Goal: Information Seeking & Learning: Check status

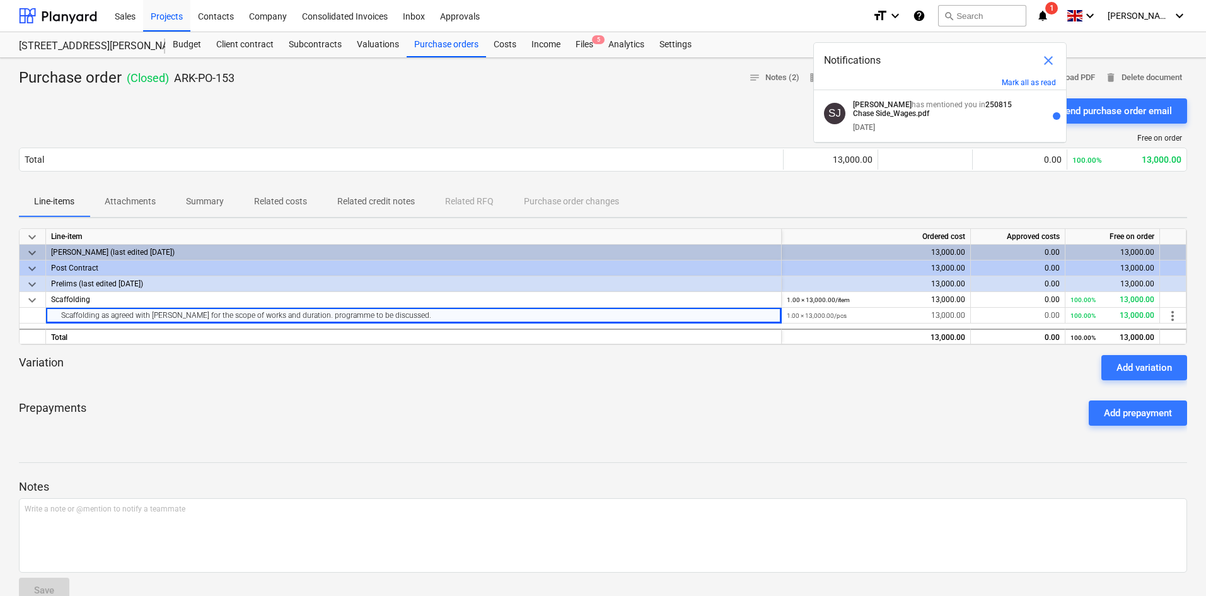
click at [310, 119] on div "Sent : [DATE] 09:36:44 Send purchase order email" at bounding box center [603, 110] width 1168 height 25
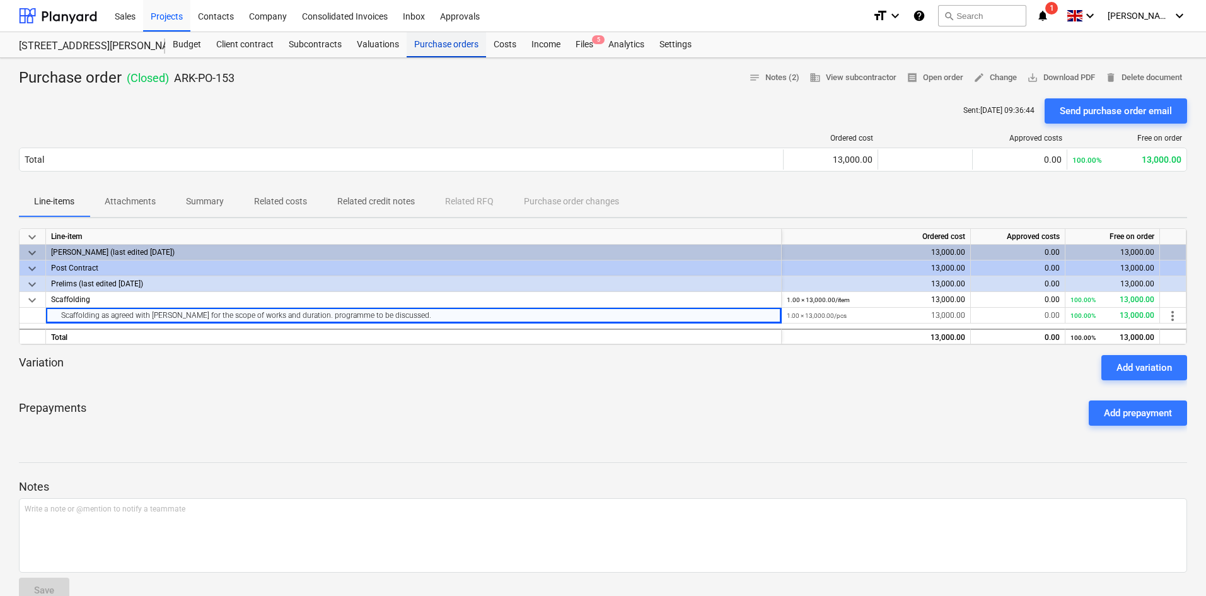
click at [442, 43] on div "Purchase orders" at bounding box center [445, 44] width 79 height 25
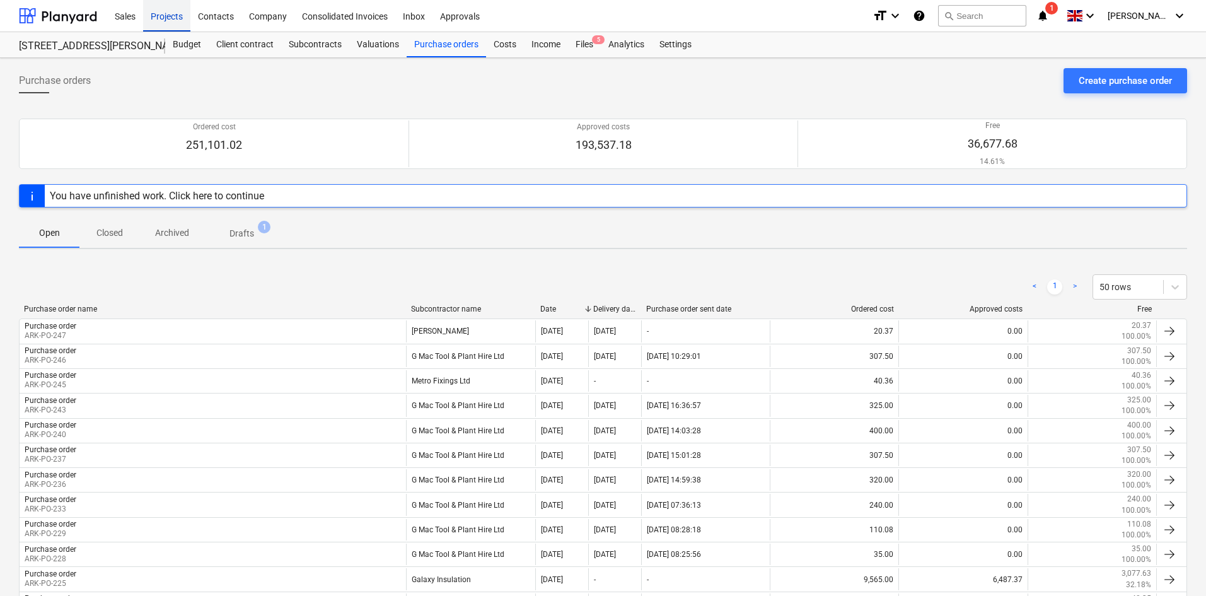
click at [176, 20] on div "Projects" at bounding box center [166, 15] width 47 height 32
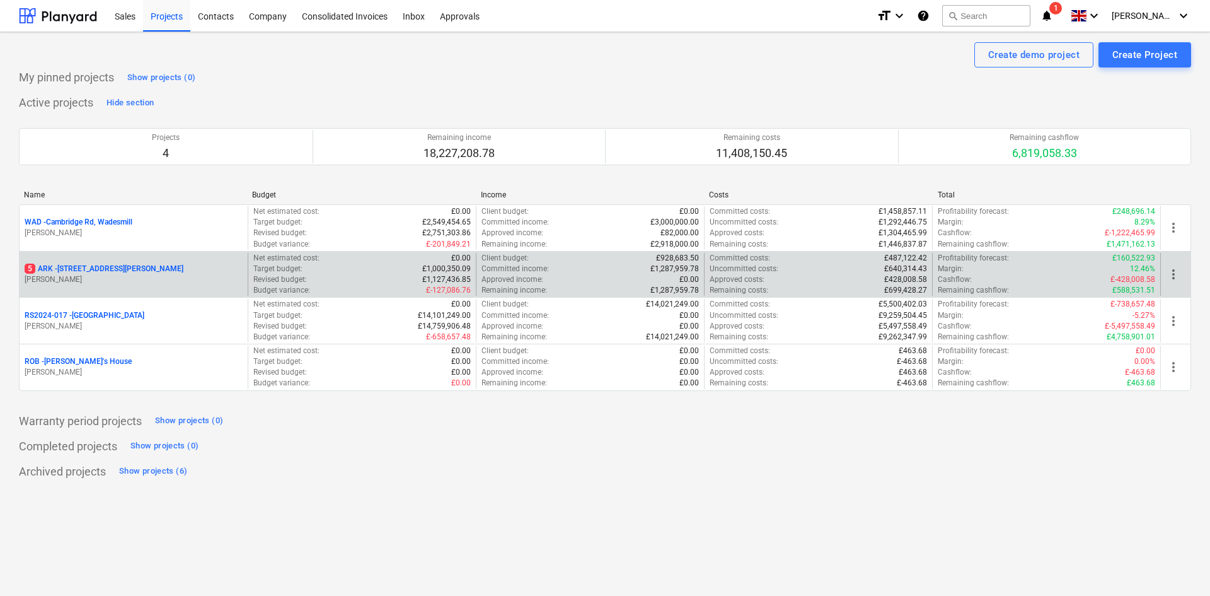
click at [101, 268] on p "5 ARK - 2 Galley [PERSON_NAME]" at bounding box center [104, 268] width 159 height 11
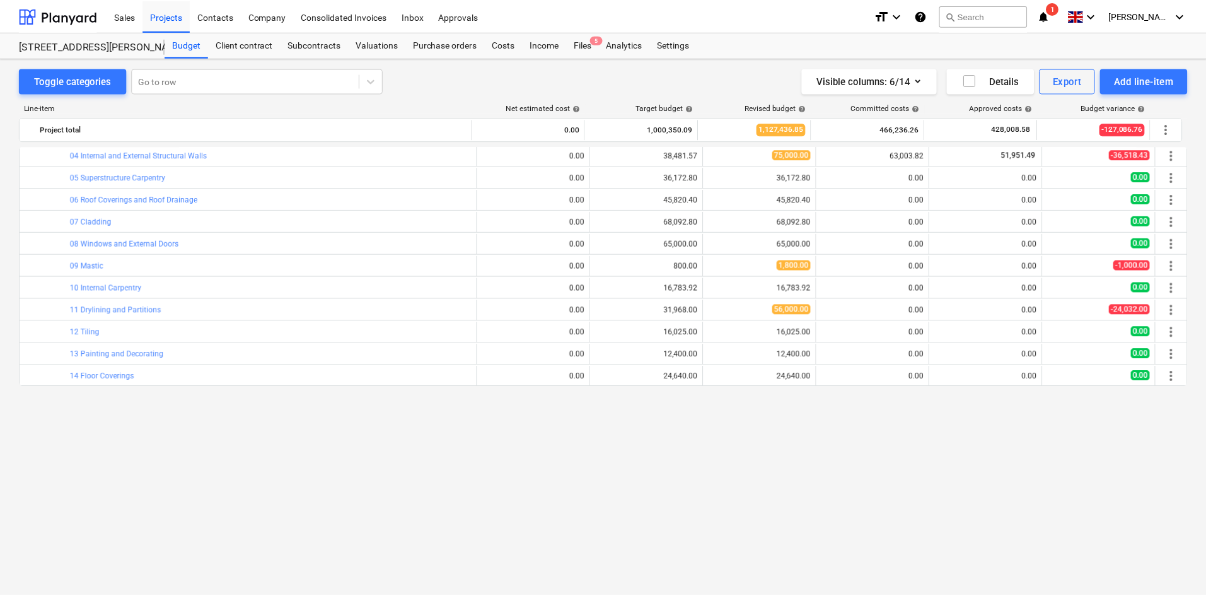
scroll to position [630, 0]
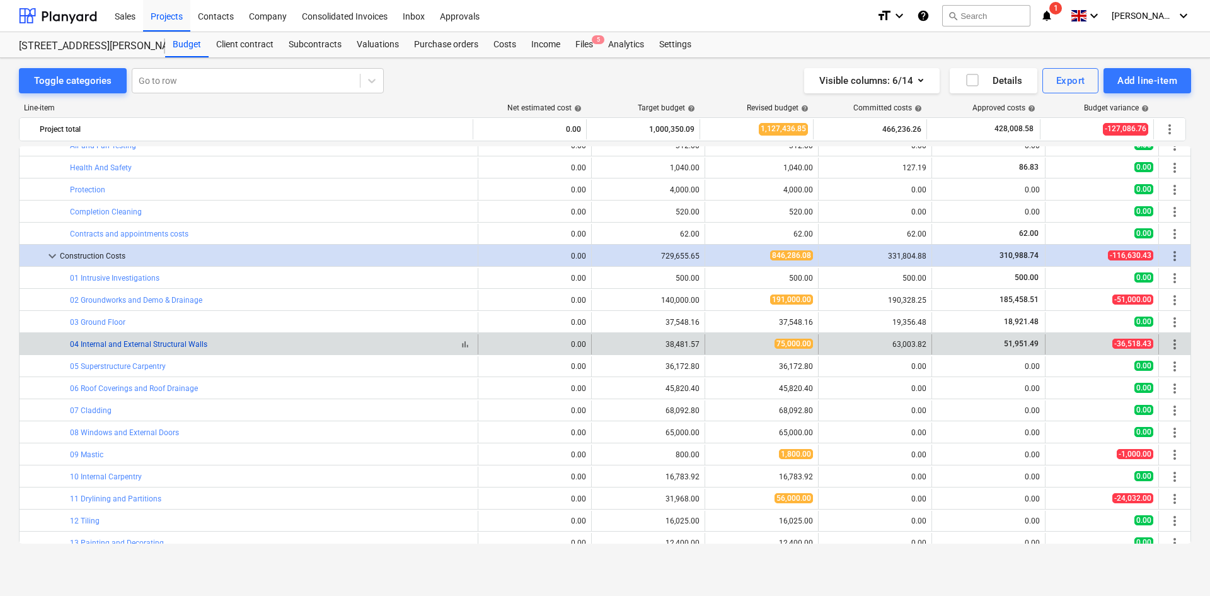
click at [149, 343] on link "04 Internal and External Structural Walls" at bounding box center [138, 344] width 137 height 9
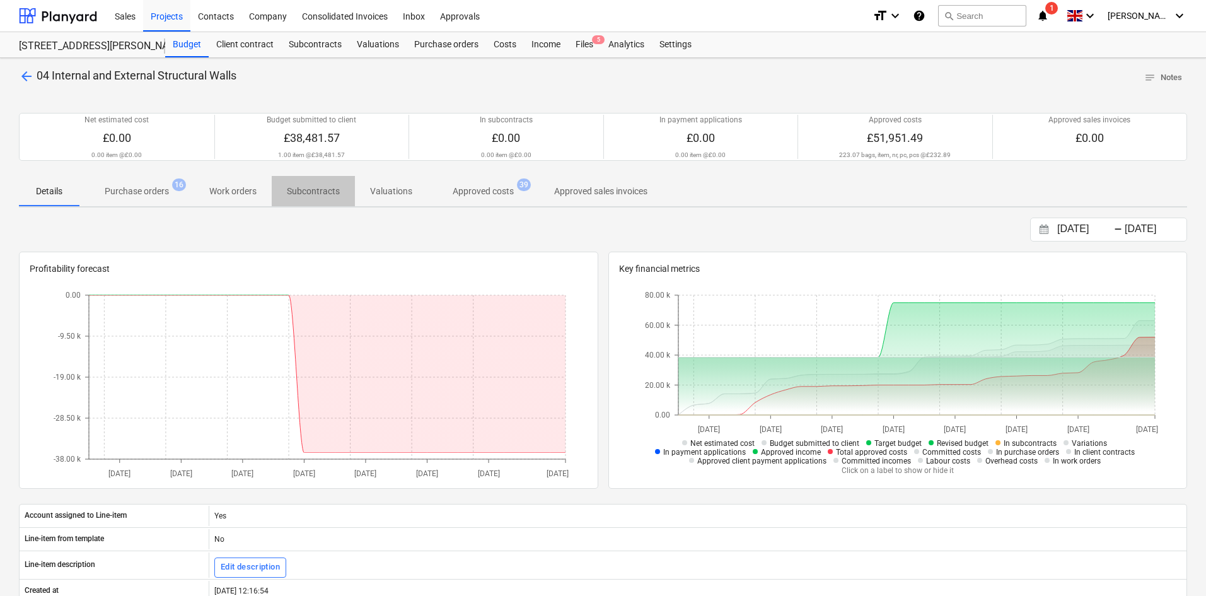
click at [282, 196] on span "Subcontracts" at bounding box center [313, 191] width 83 height 21
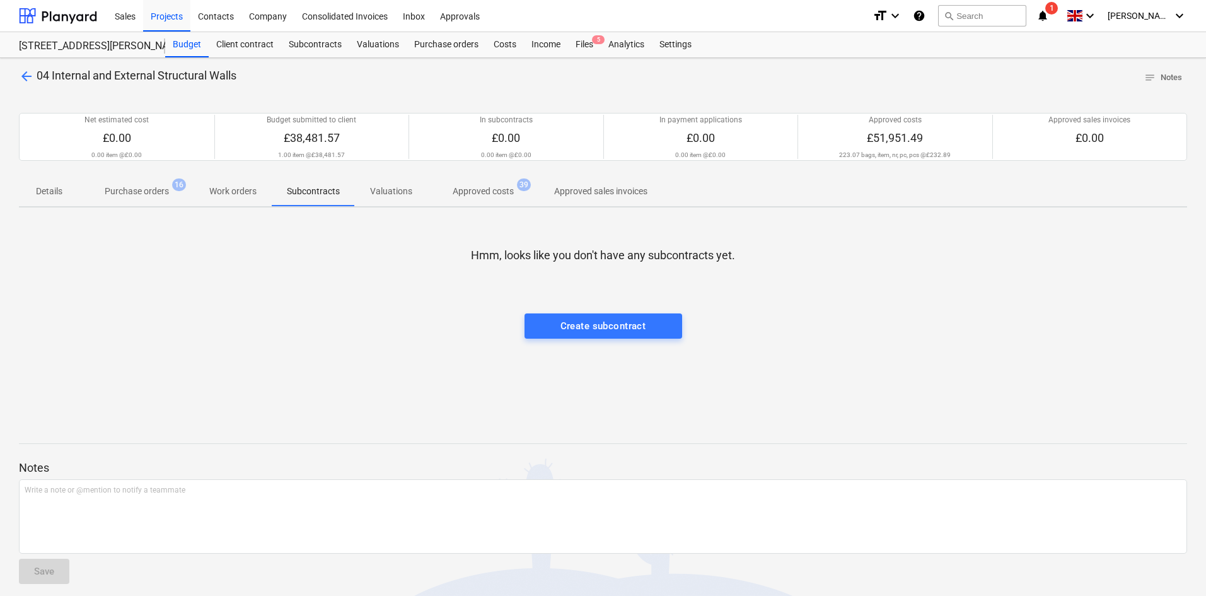
click at [141, 201] on span "Purchase orders 16" at bounding box center [136, 191] width 115 height 23
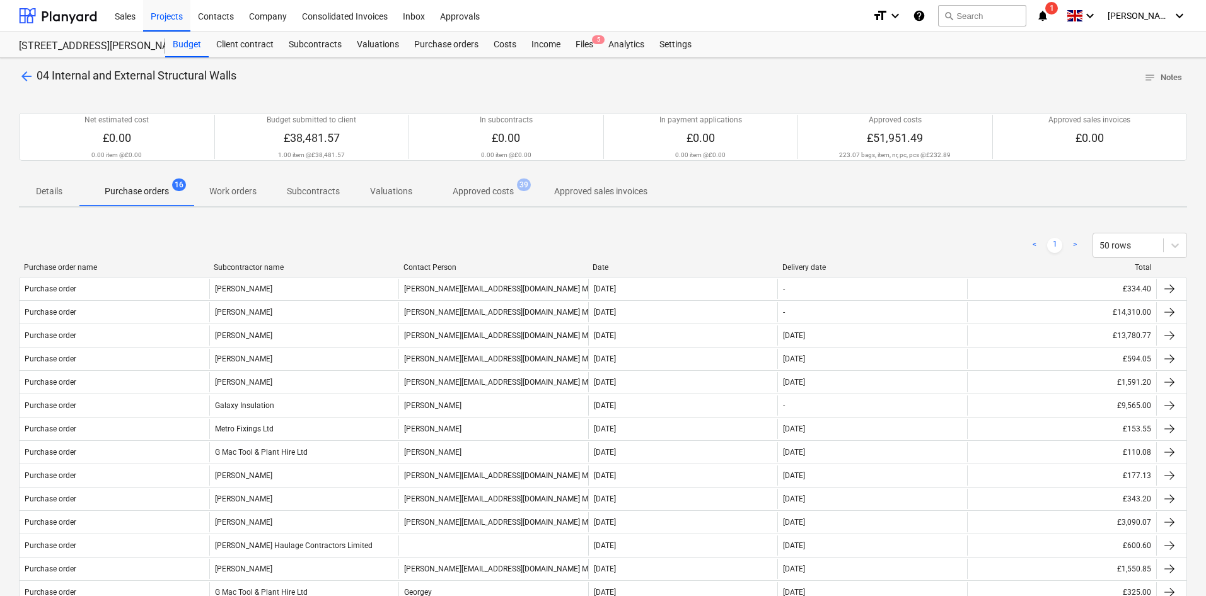
click at [335, 190] on p "Subcontracts" at bounding box center [313, 191] width 53 height 13
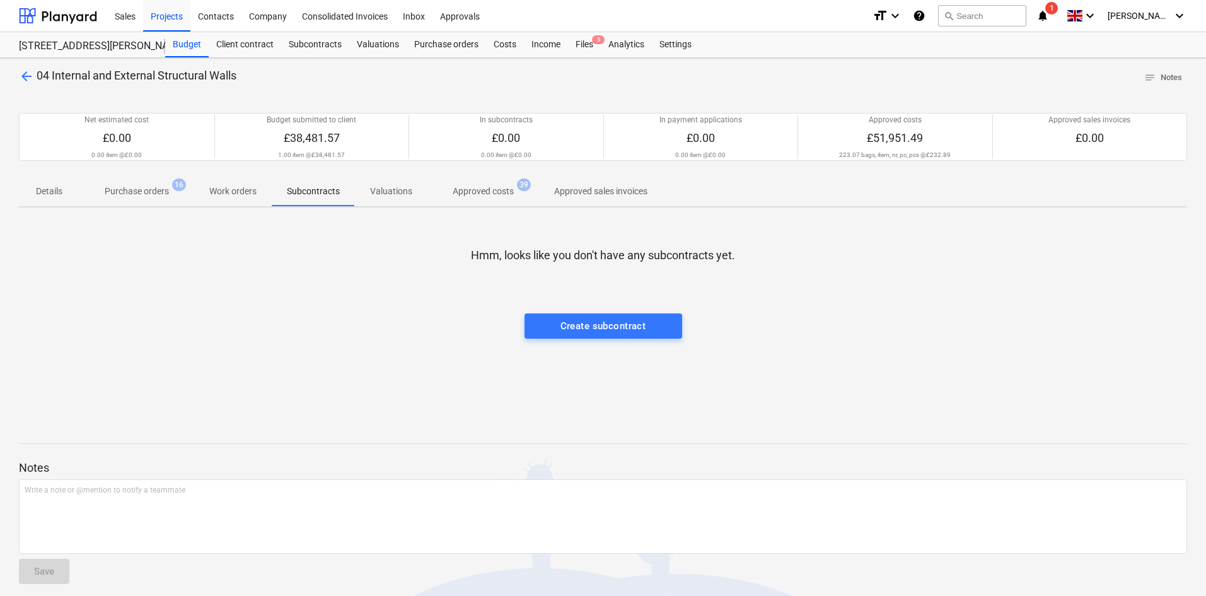
click at [243, 195] on p "Work orders" at bounding box center [232, 191] width 47 height 13
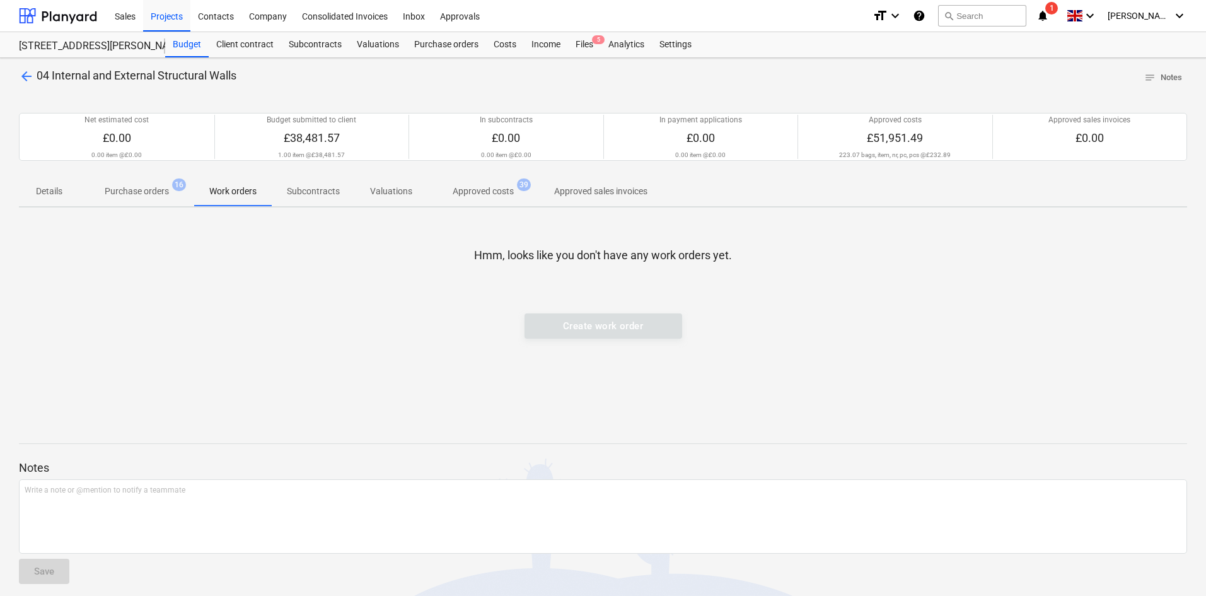
click at [408, 188] on p "Valuations" at bounding box center [391, 191] width 42 height 13
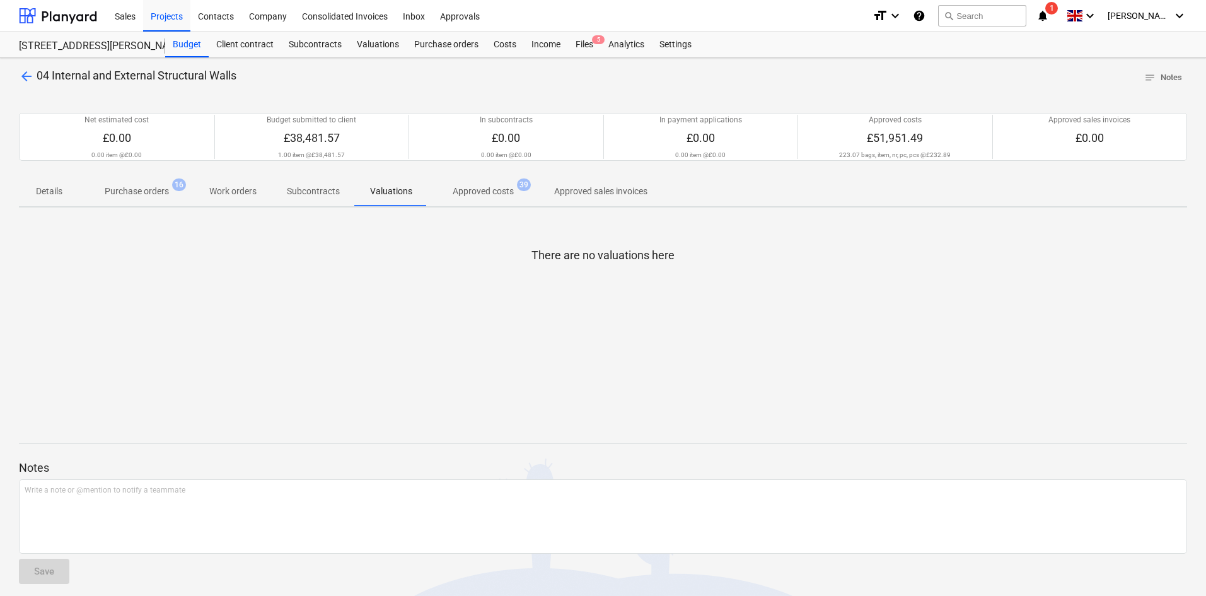
click at [488, 195] on p "Approved costs" at bounding box center [482, 191] width 61 height 13
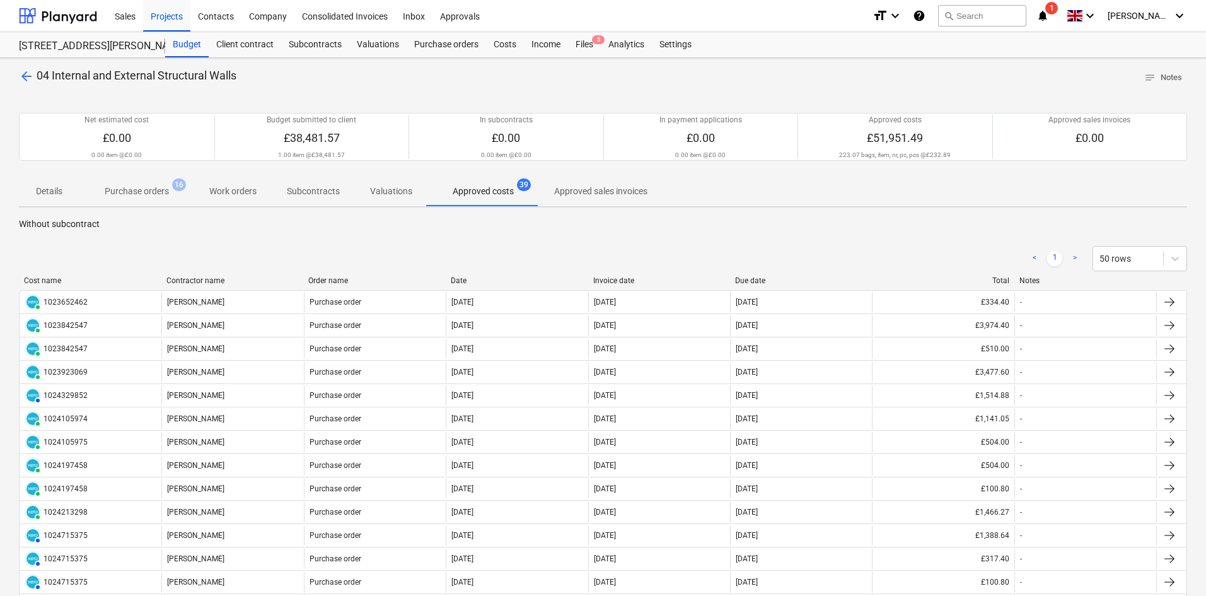
click at [23, 78] on span "arrow_back" at bounding box center [26, 76] width 15 height 15
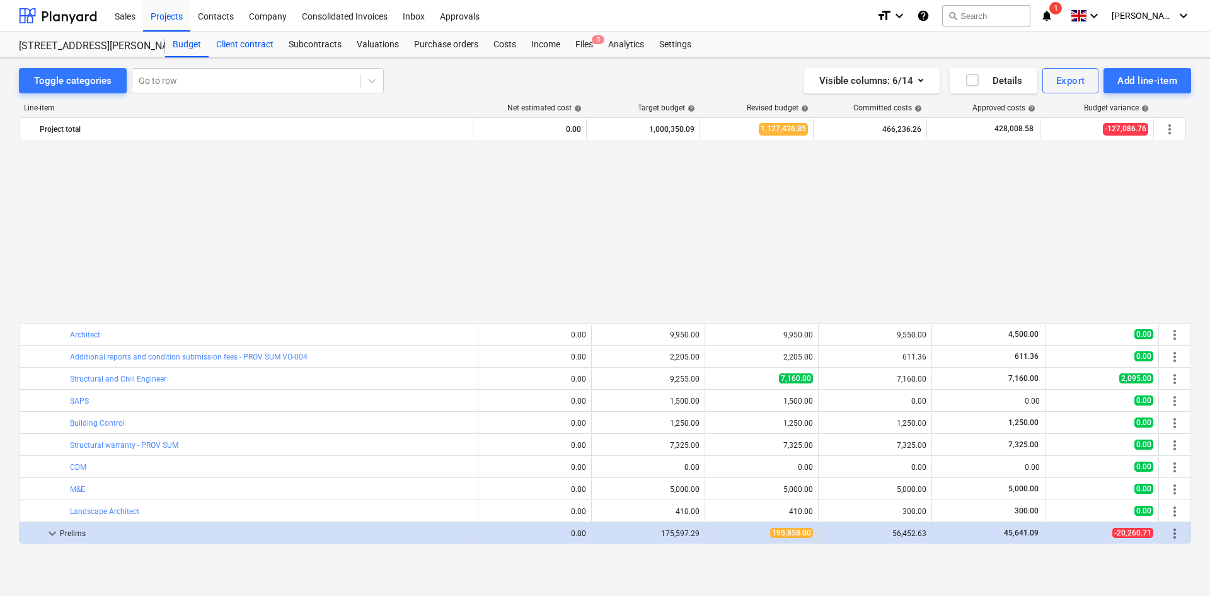
scroll to position [630, 0]
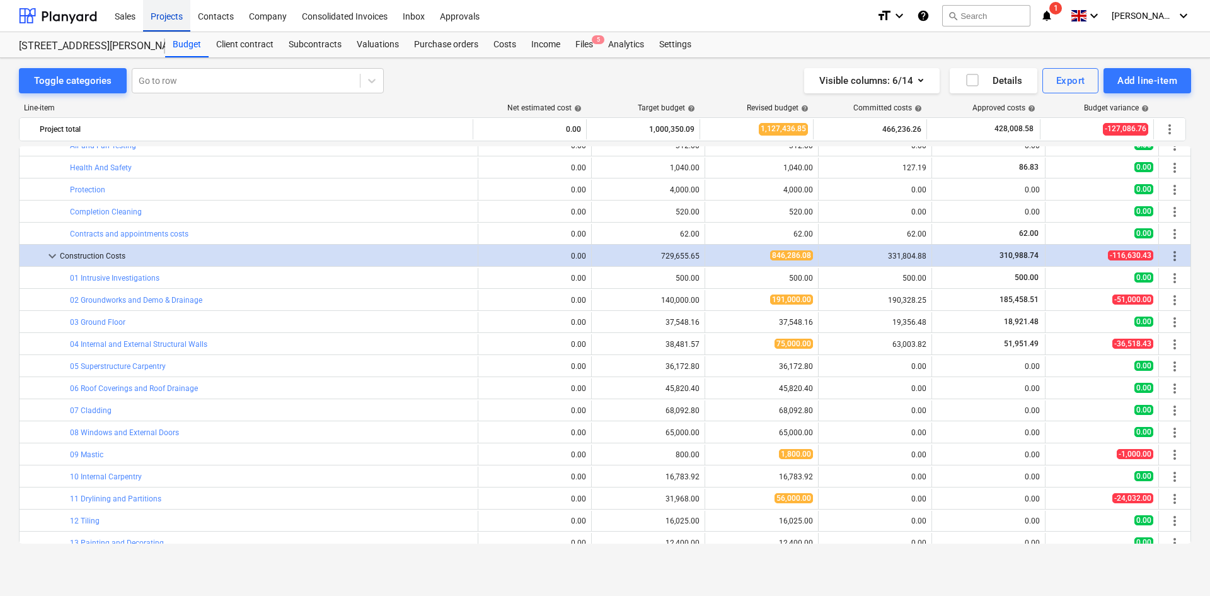
click at [168, 19] on div "Projects" at bounding box center [166, 15] width 47 height 32
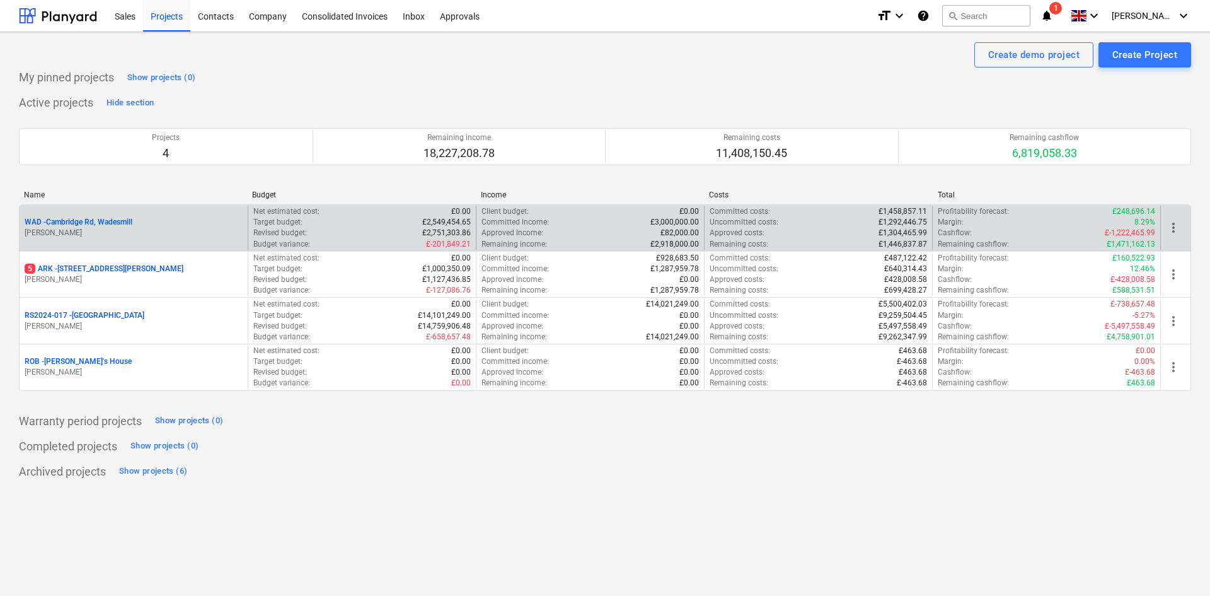
click at [120, 220] on p "WAD - Cambridge Rd, Wadesmill" at bounding box center [79, 222] width 108 height 11
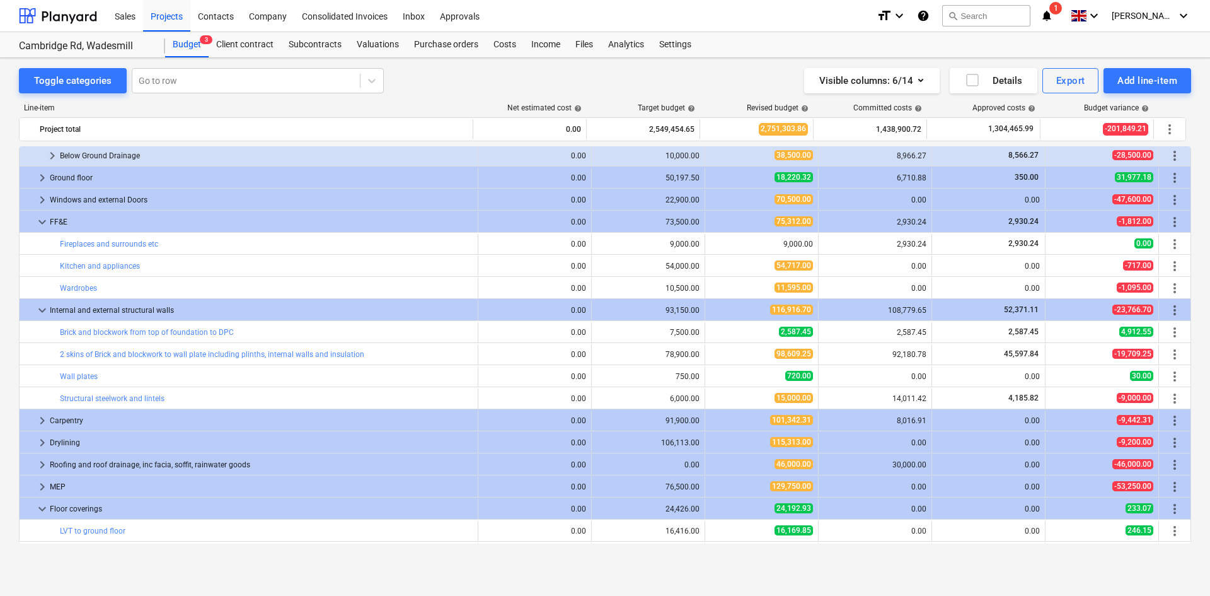
scroll to position [1071, 0]
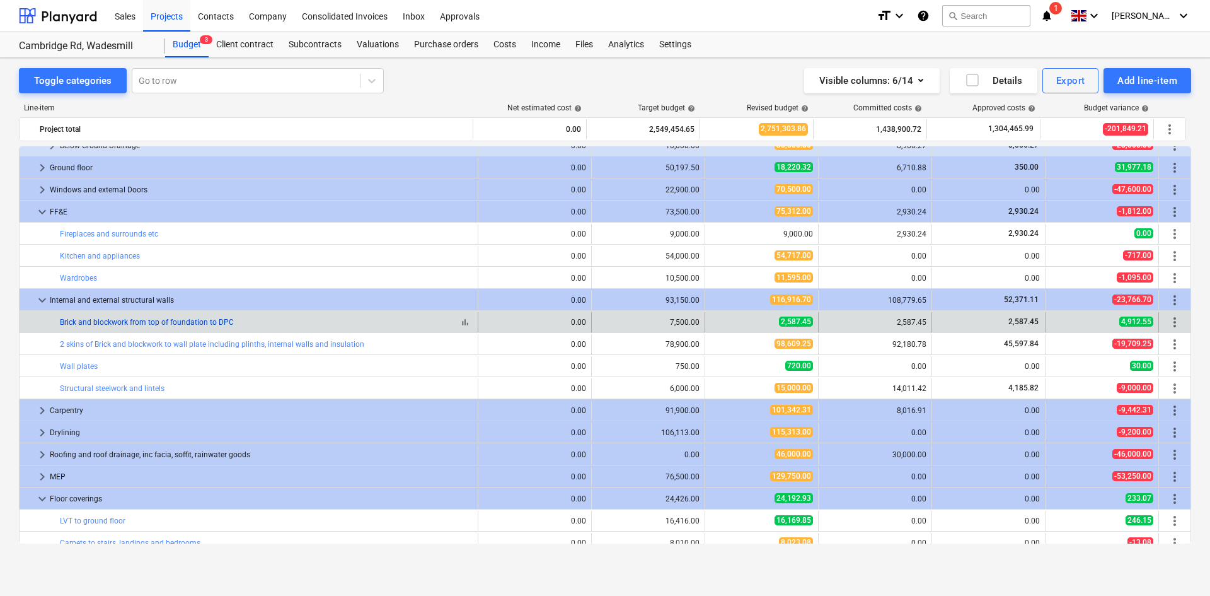
click at [164, 318] on link "Brick and blockwork from top of foundation to DPC" at bounding box center [147, 322] width 174 height 9
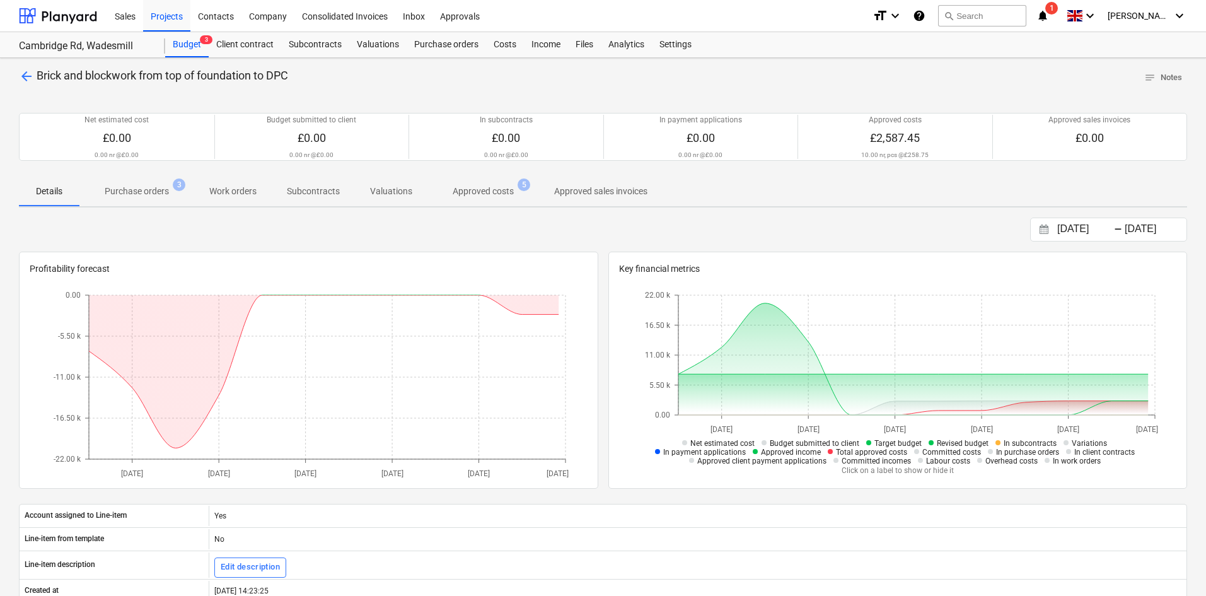
click at [147, 198] on p "Purchase orders" at bounding box center [137, 191] width 64 height 13
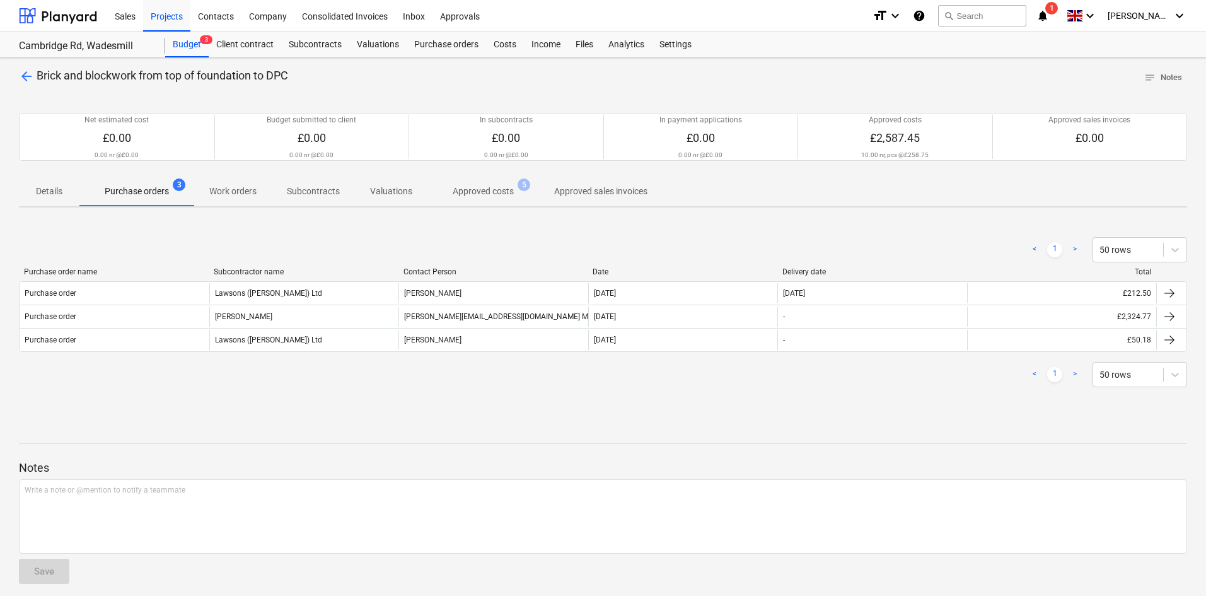
click at [21, 80] on span "arrow_back" at bounding box center [26, 76] width 15 height 15
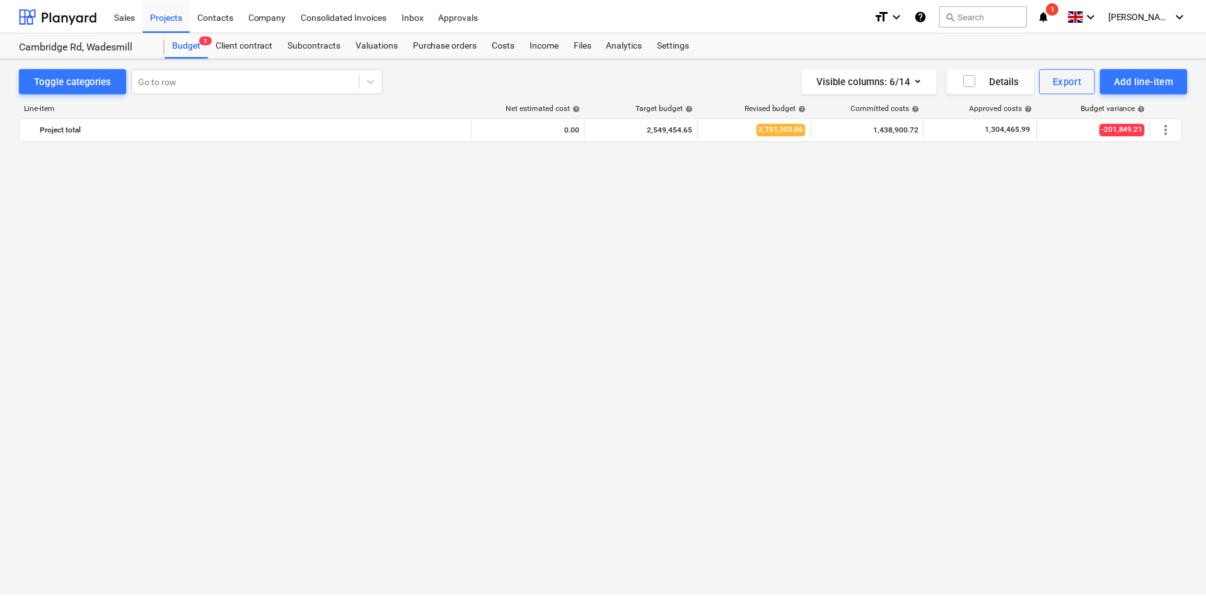
scroll to position [1071, 0]
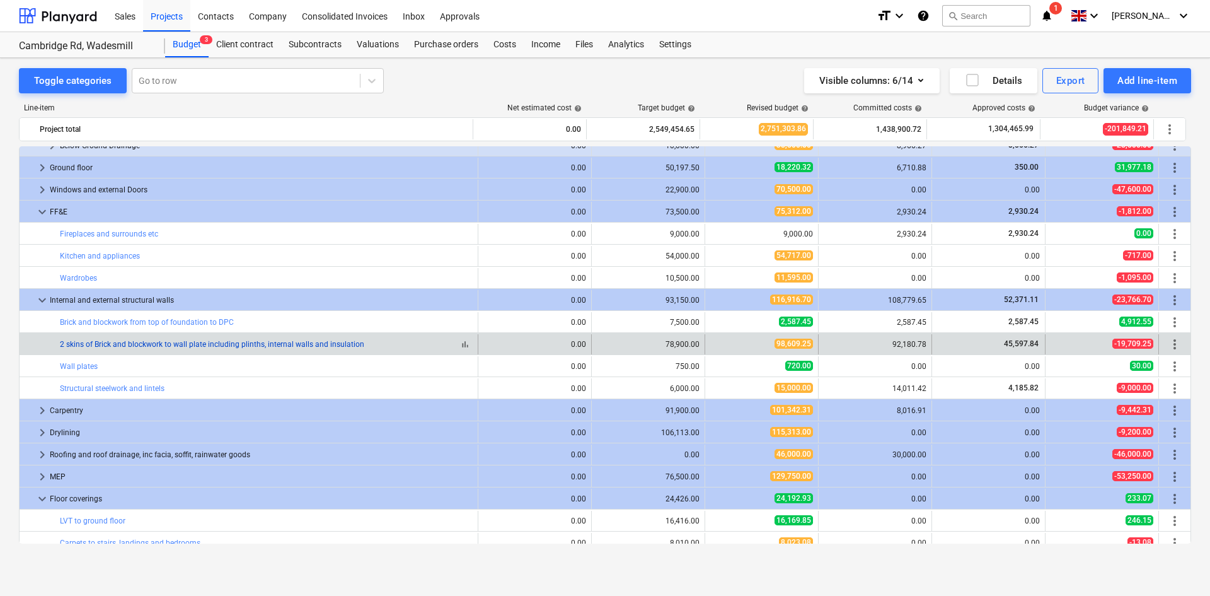
click at [122, 342] on link "2 skins of Brick and blockwork to wall plate including plinths, internal walls …" at bounding box center [212, 344] width 304 height 9
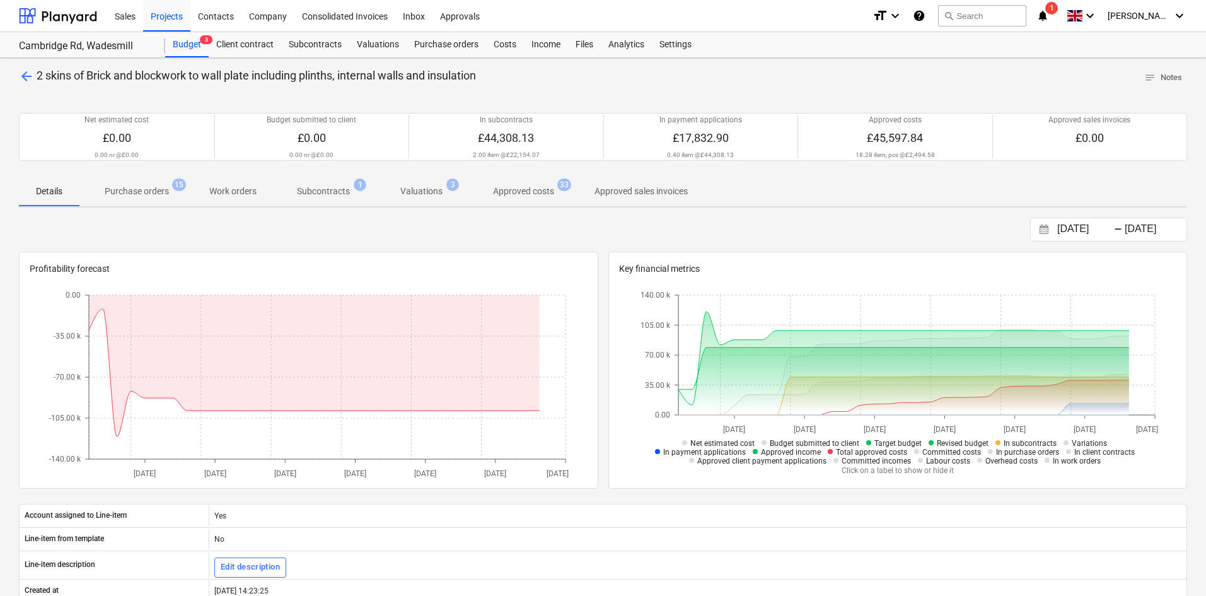
click at [338, 203] on button "Subcontracts 1" at bounding box center [323, 191] width 103 height 30
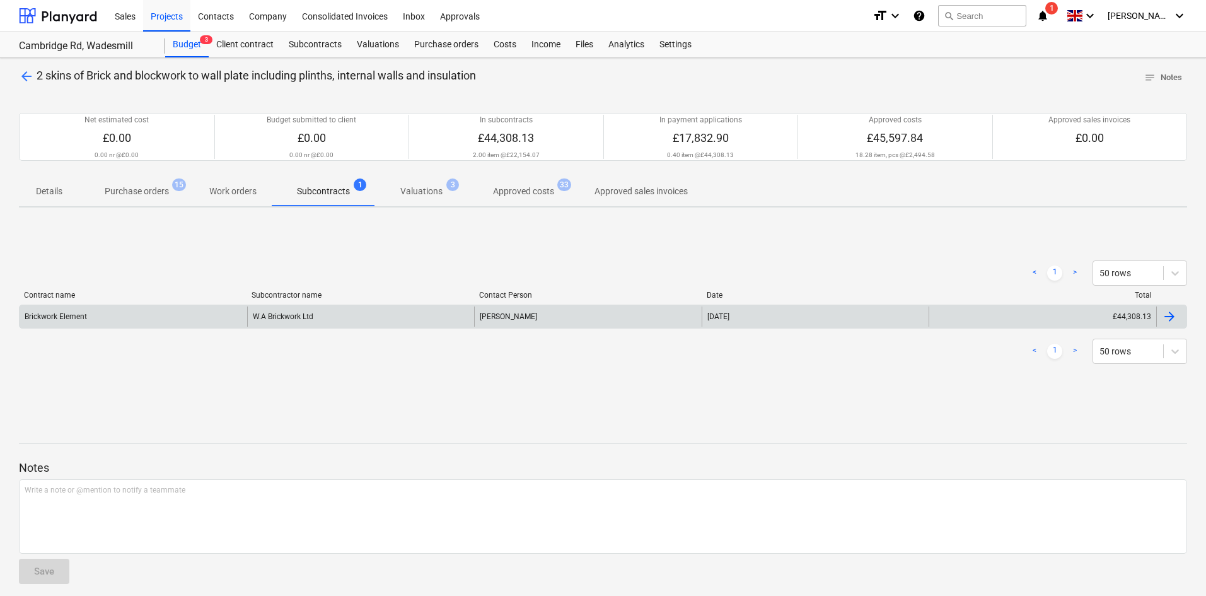
click at [166, 318] on div "Brickwork Element" at bounding box center [134, 316] width 228 height 20
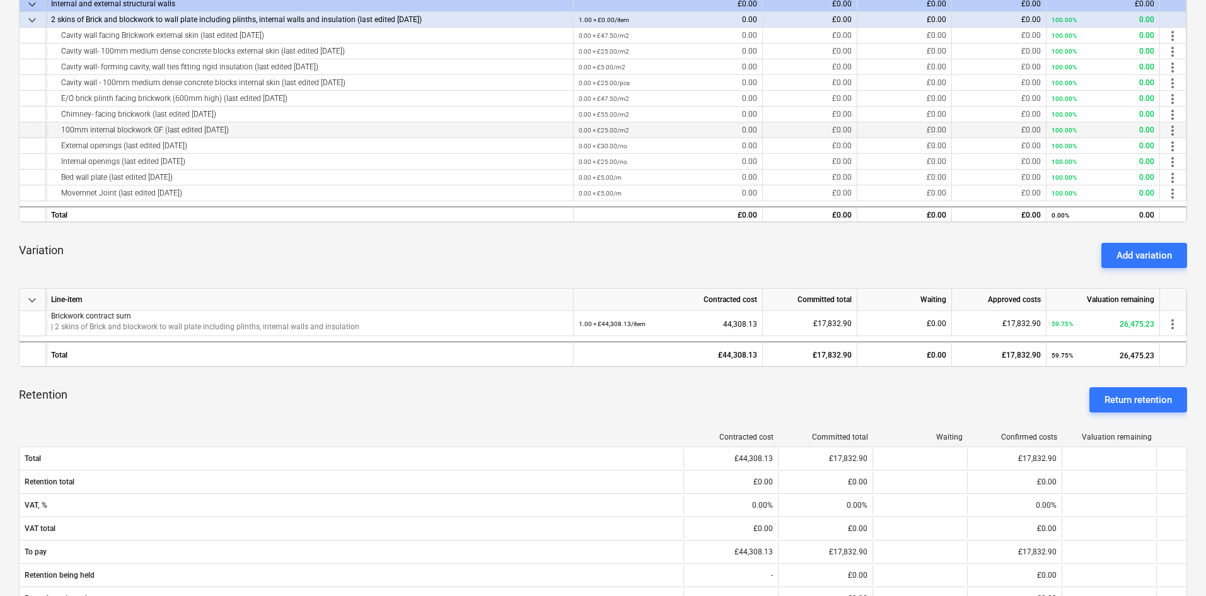
scroll to position [63, 0]
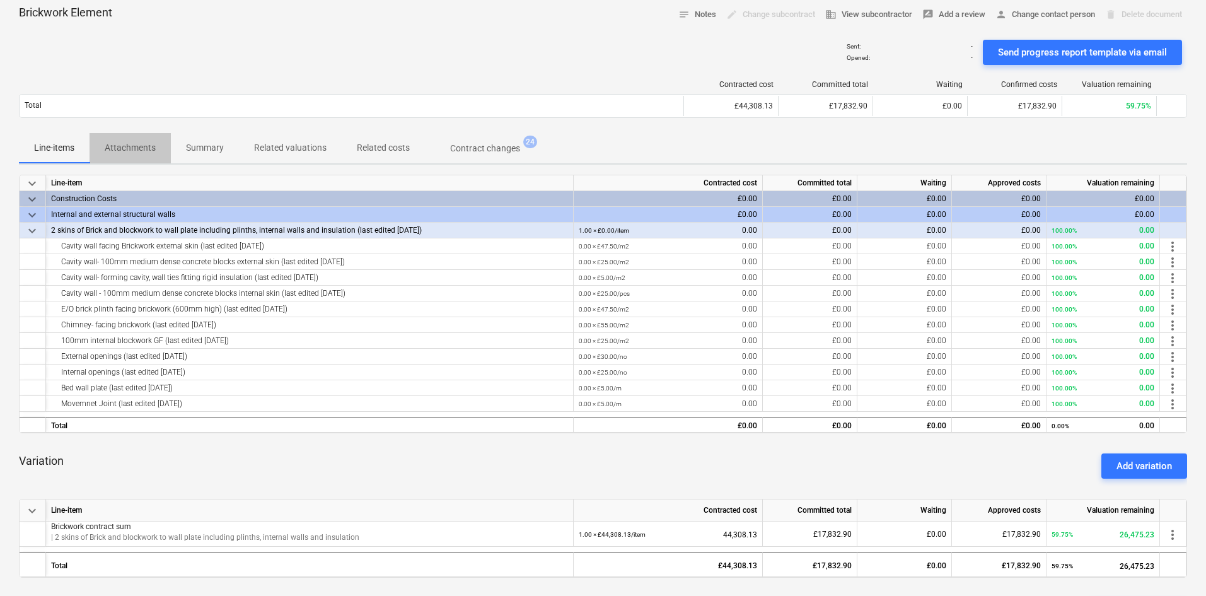
click at [142, 153] on p "Attachments" at bounding box center [130, 147] width 51 height 13
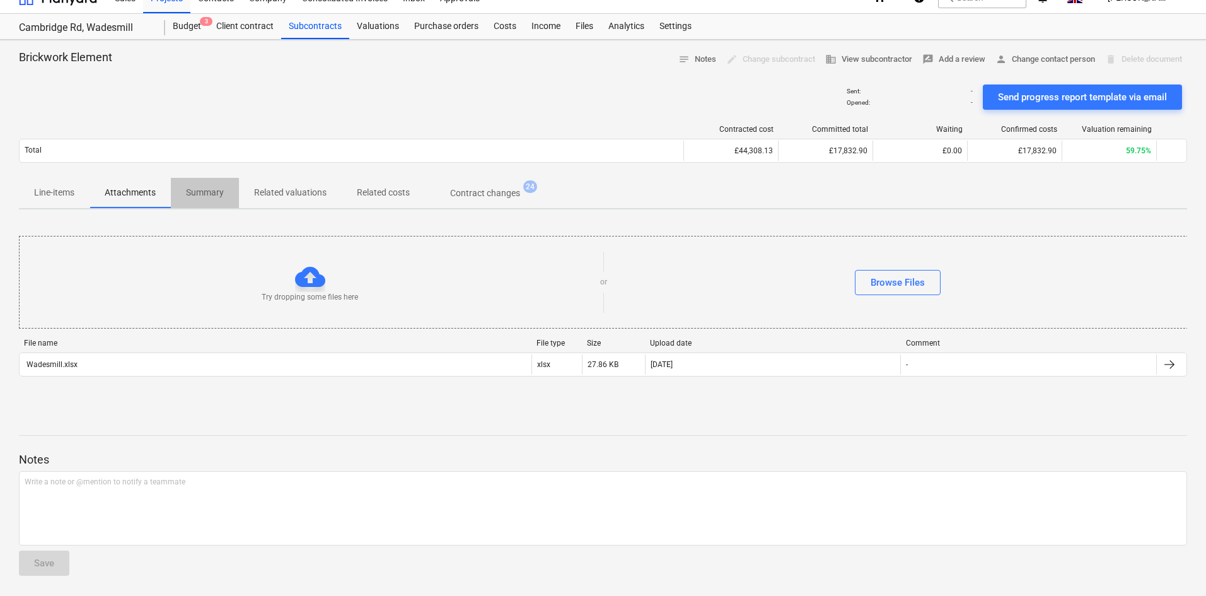
click at [211, 182] on span "Summary" at bounding box center [205, 192] width 68 height 21
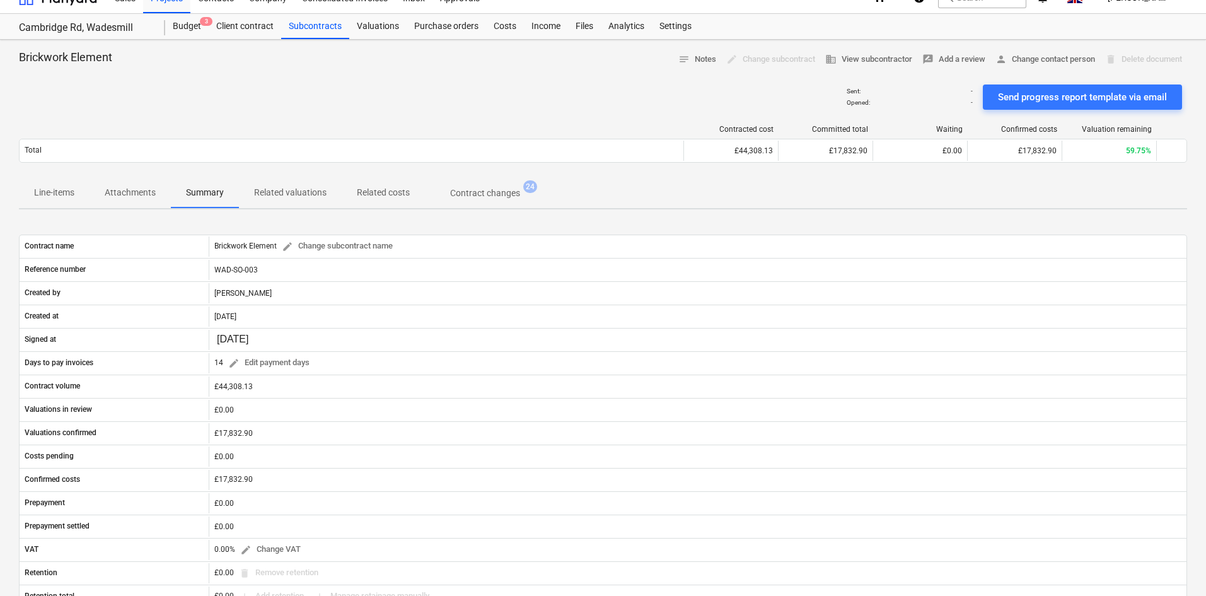
click at [279, 188] on p "Related valuations" at bounding box center [290, 192] width 72 height 13
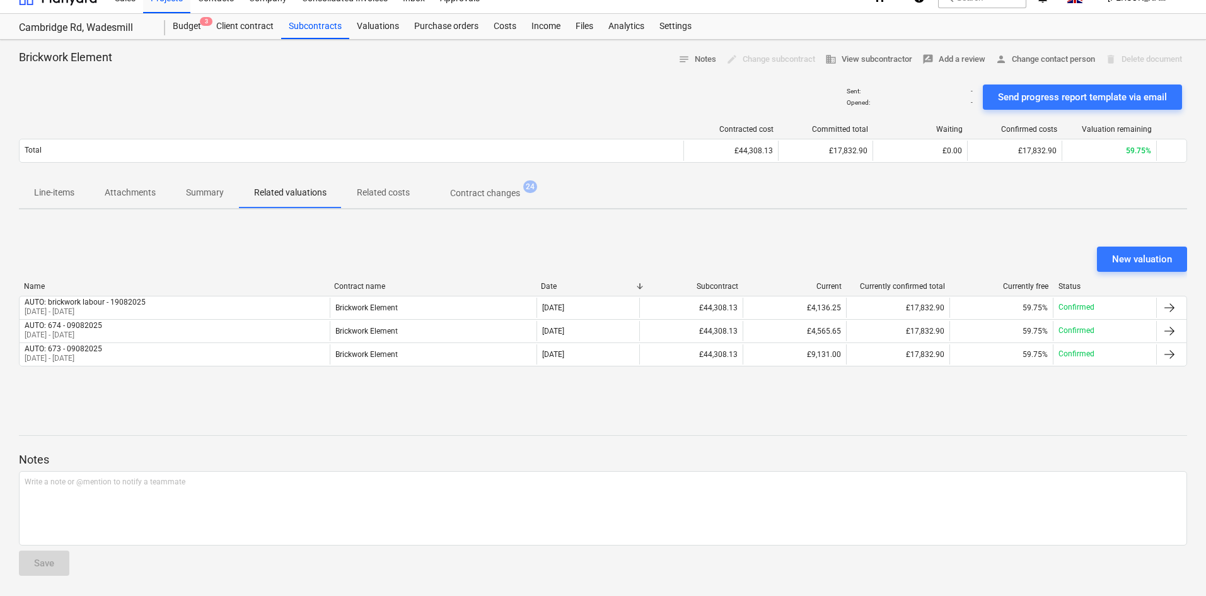
click at [88, 195] on span "Line-items" at bounding box center [54, 192] width 71 height 21
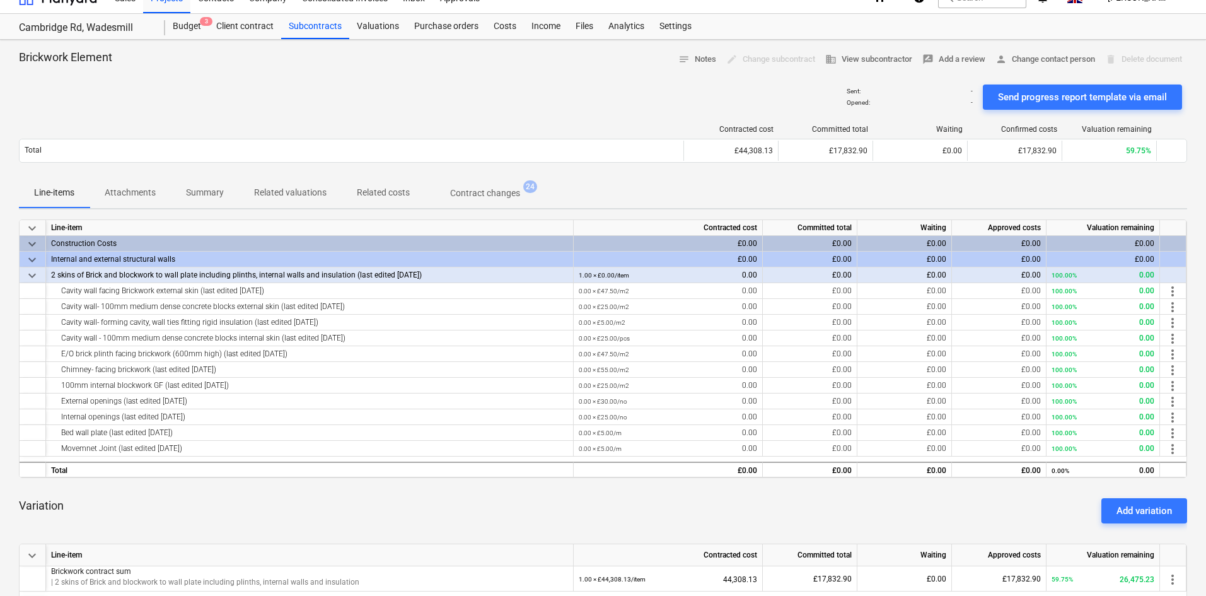
click at [492, 195] on p "Contract changes" at bounding box center [485, 193] width 70 height 13
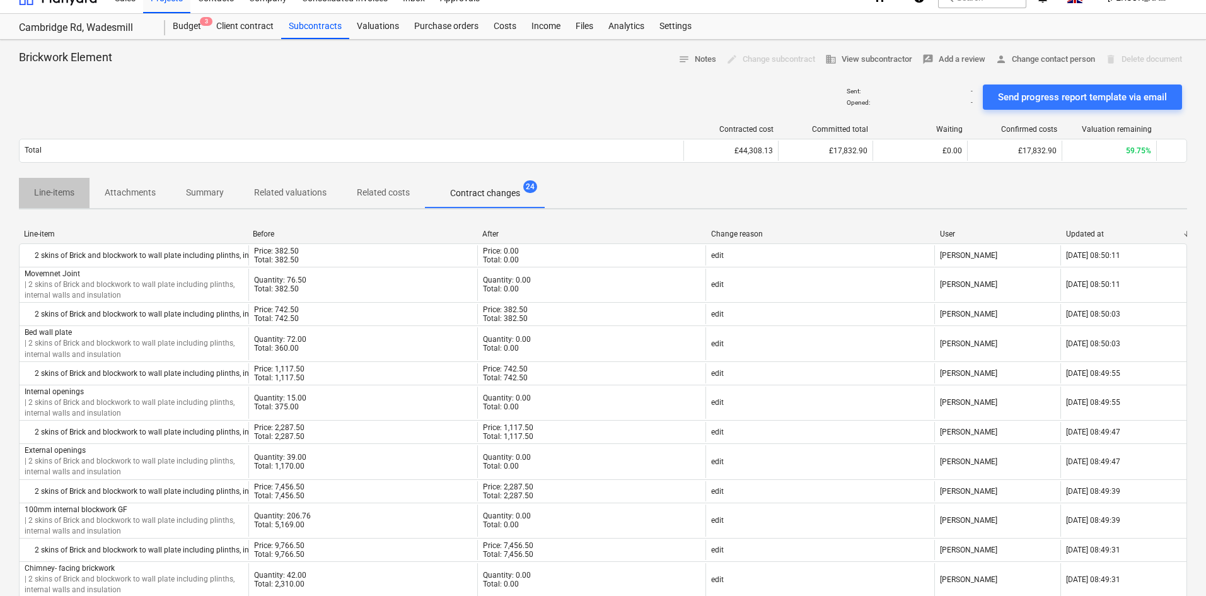
click at [72, 193] on p "Line-items" at bounding box center [54, 192] width 40 height 13
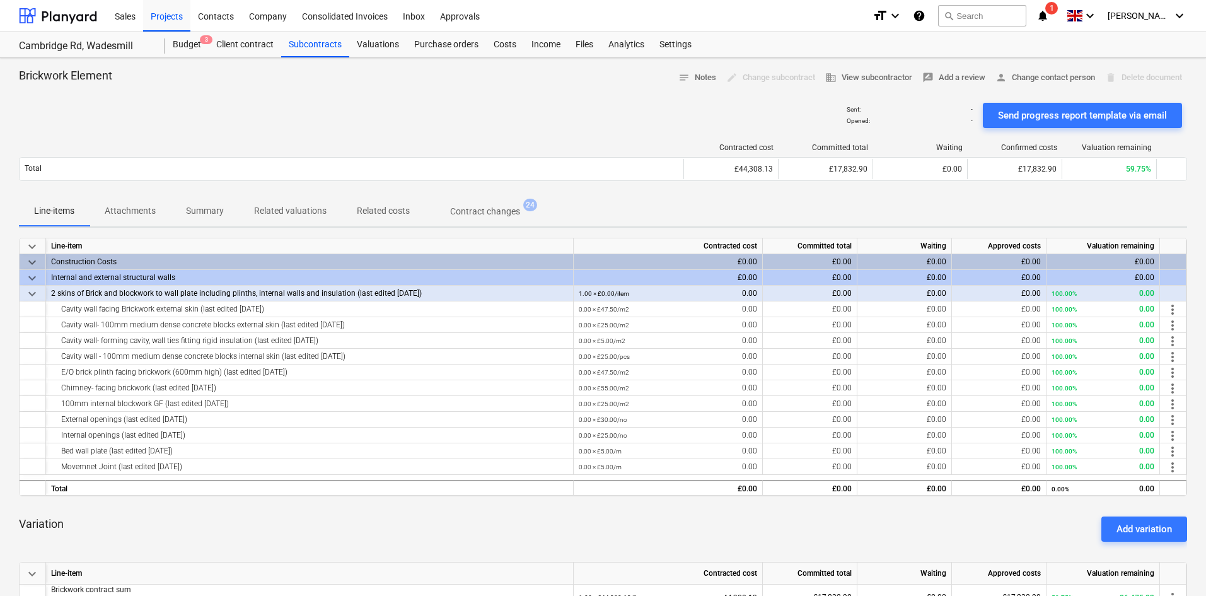
click at [383, 212] on p "Related costs" at bounding box center [383, 210] width 53 height 13
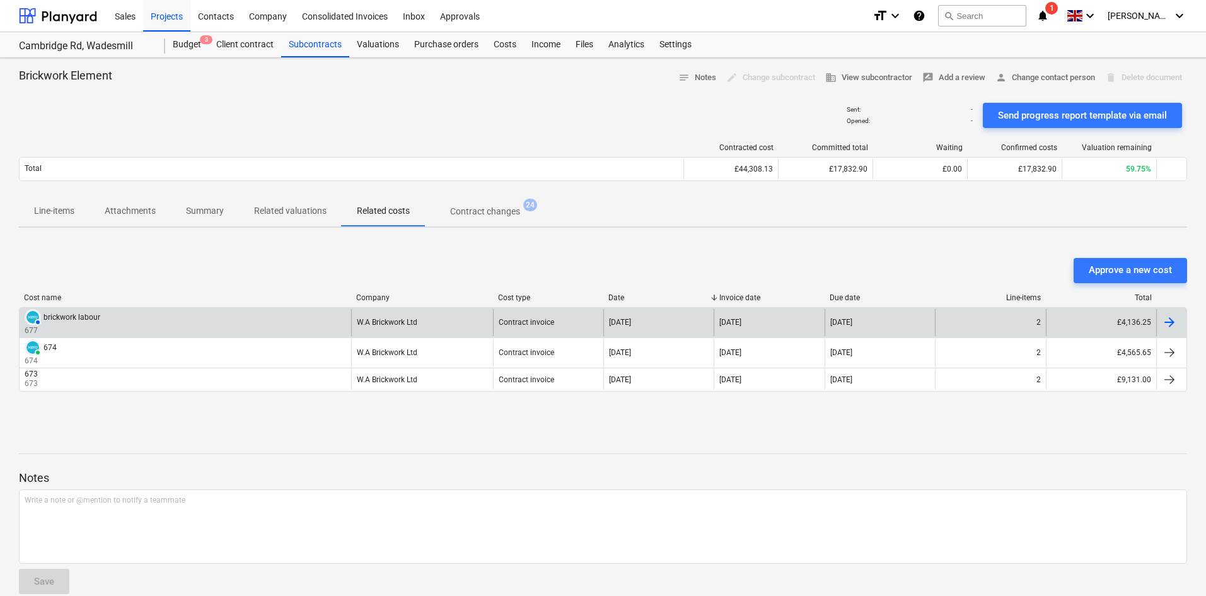
click at [262, 321] on div "AUTHORISED brickwork labour 677" at bounding box center [185, 322] width 331 height 27
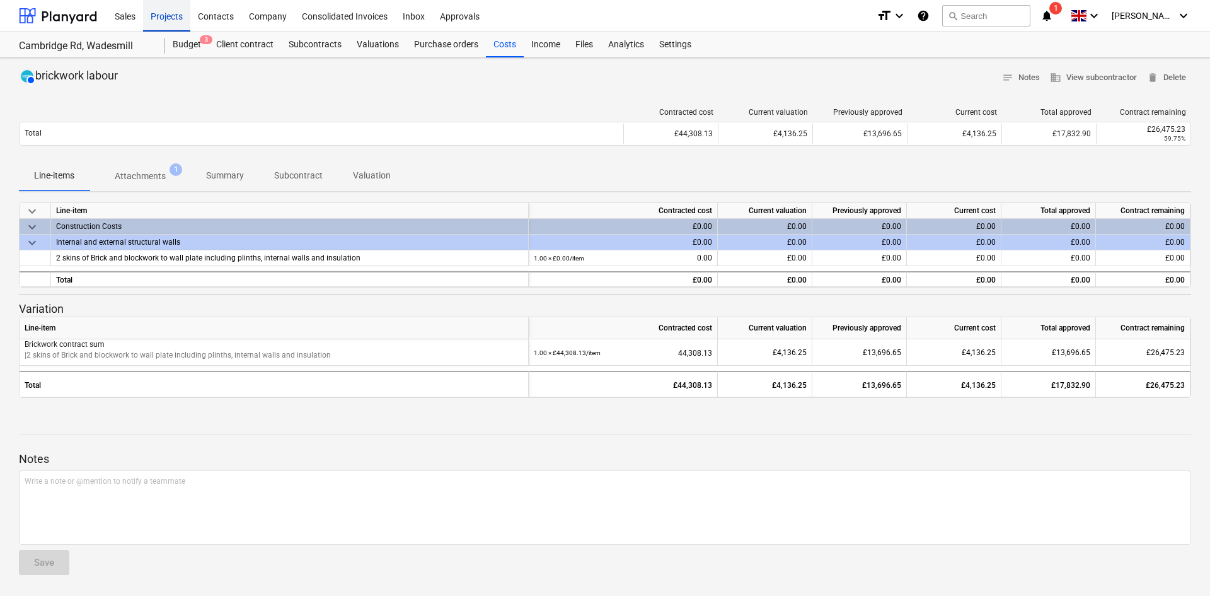
click at [181, 13] on div "Projects" at bounding box center [166, 15] width 47 height 32
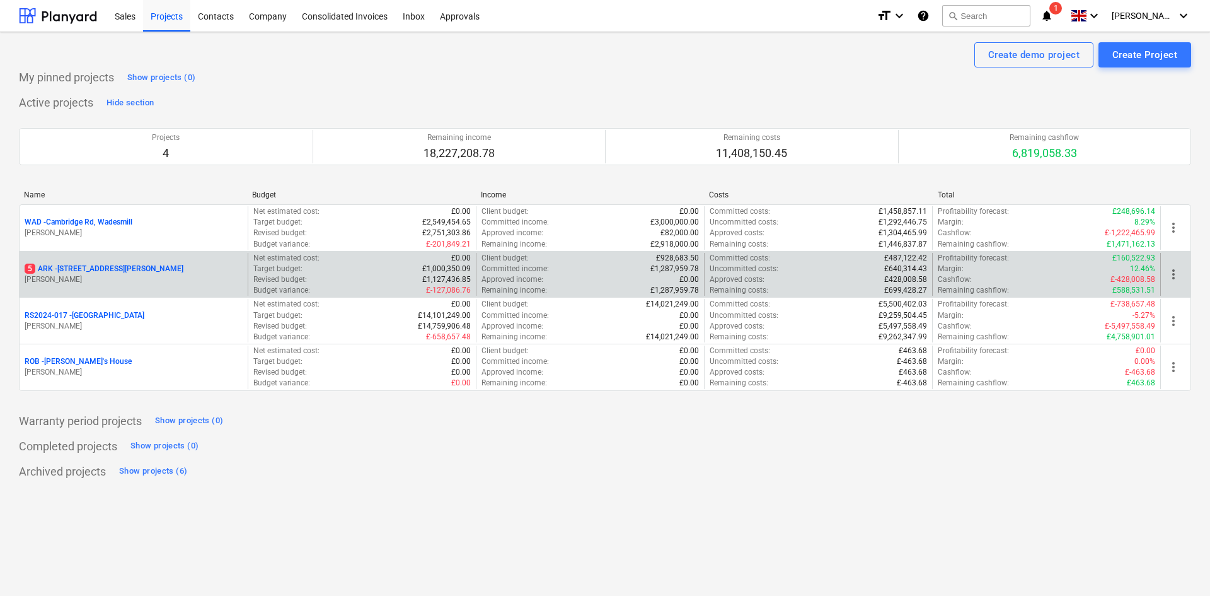
click at [117, 274] on p "5 ARK - 2 Galley [PERSON_NAME]" at bounding box center [104, 268] width 159 height 11
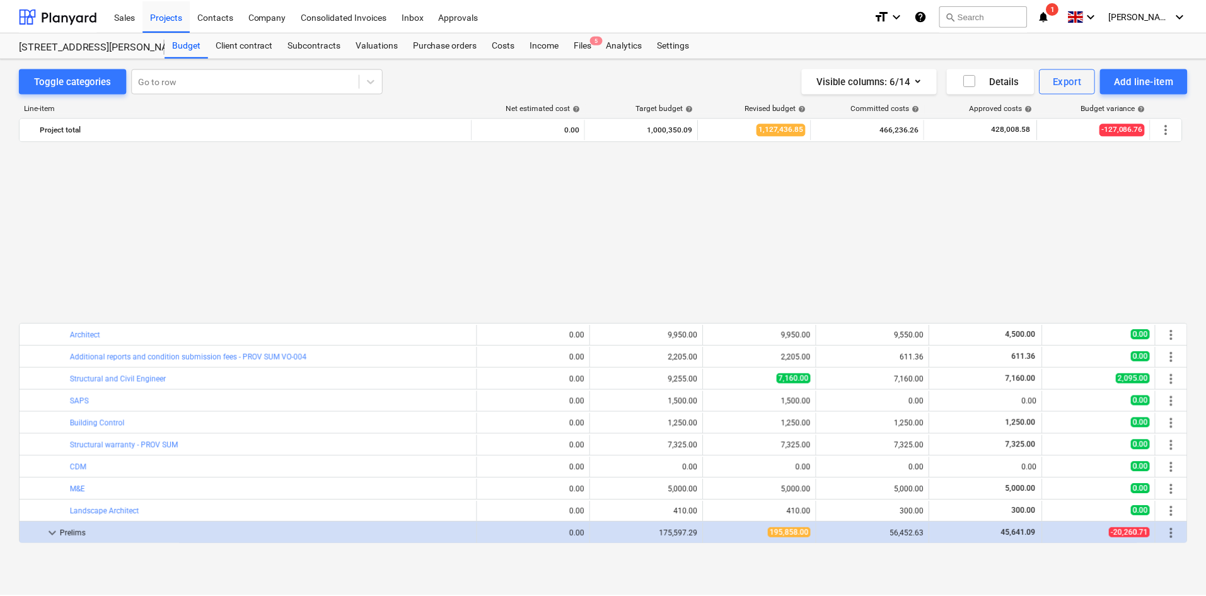
scroll to position [630, 0]
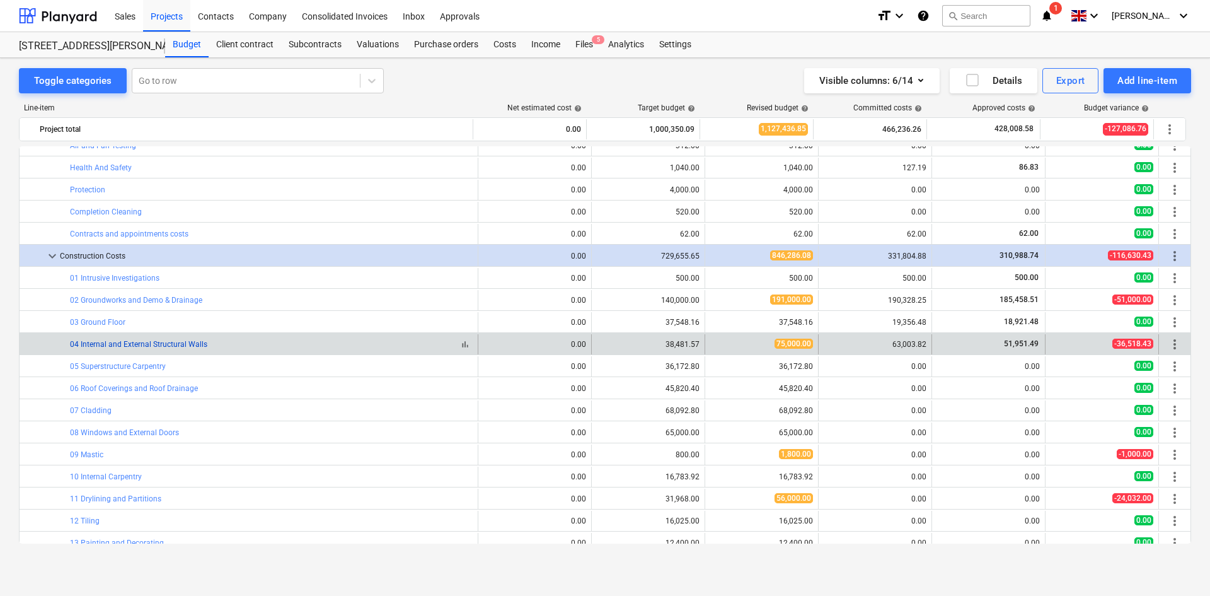
click at [159, 343] on link "04 Internal and External Structural Walls" at bounding box center [138, 344] width 137 height 9
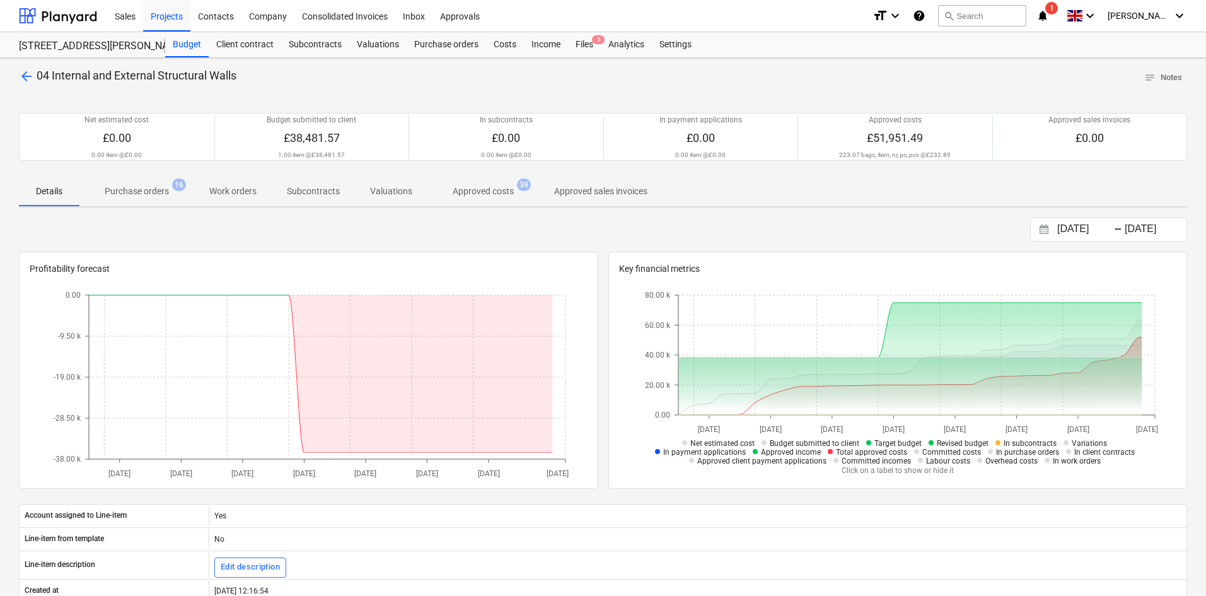
click at [464, 188] on p "Approved costs" at bounding box center [482, 191] width 61 height 13
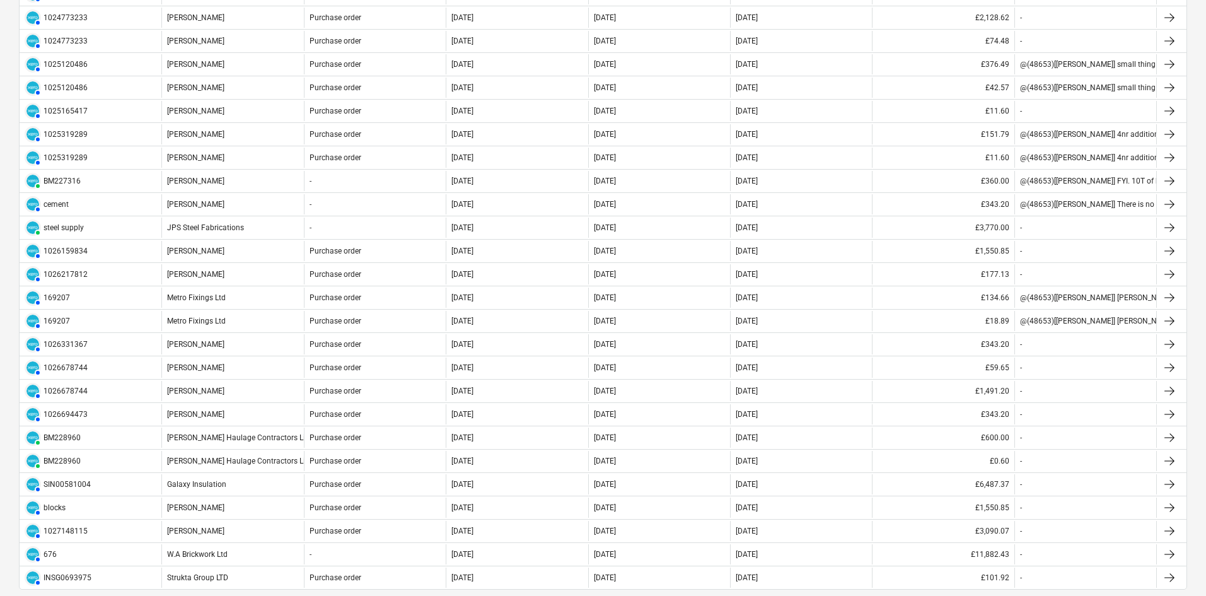
scroll to position [630, 0]
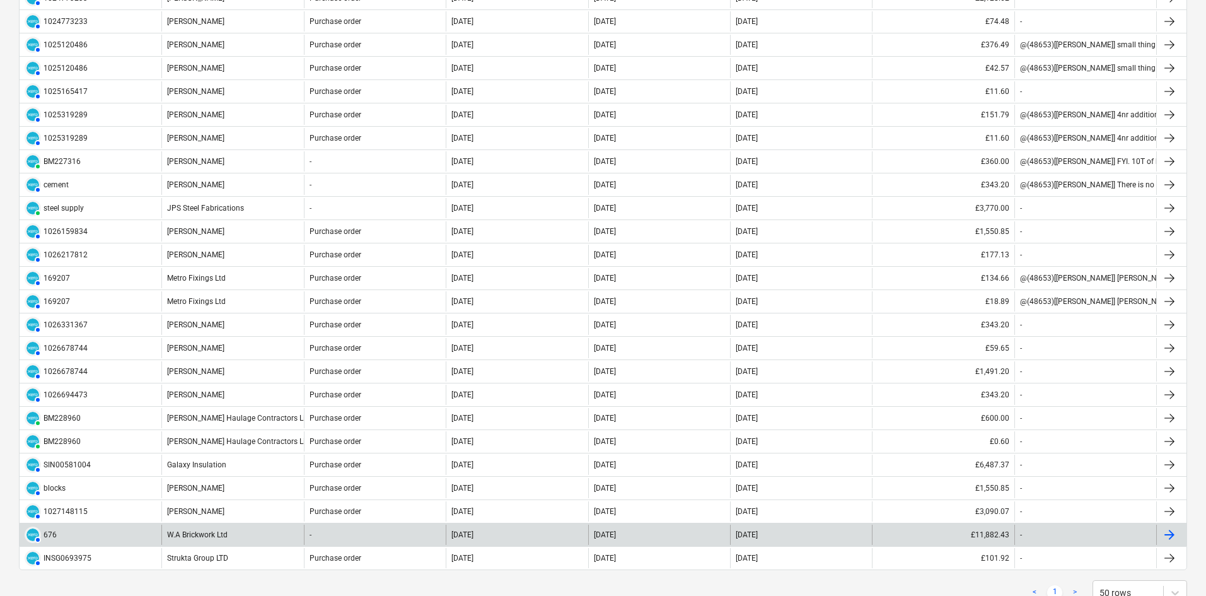
click at [295, 533] on div "W.A Brickwork Ltd" at bounding box center [232, 534] width 142 height 20
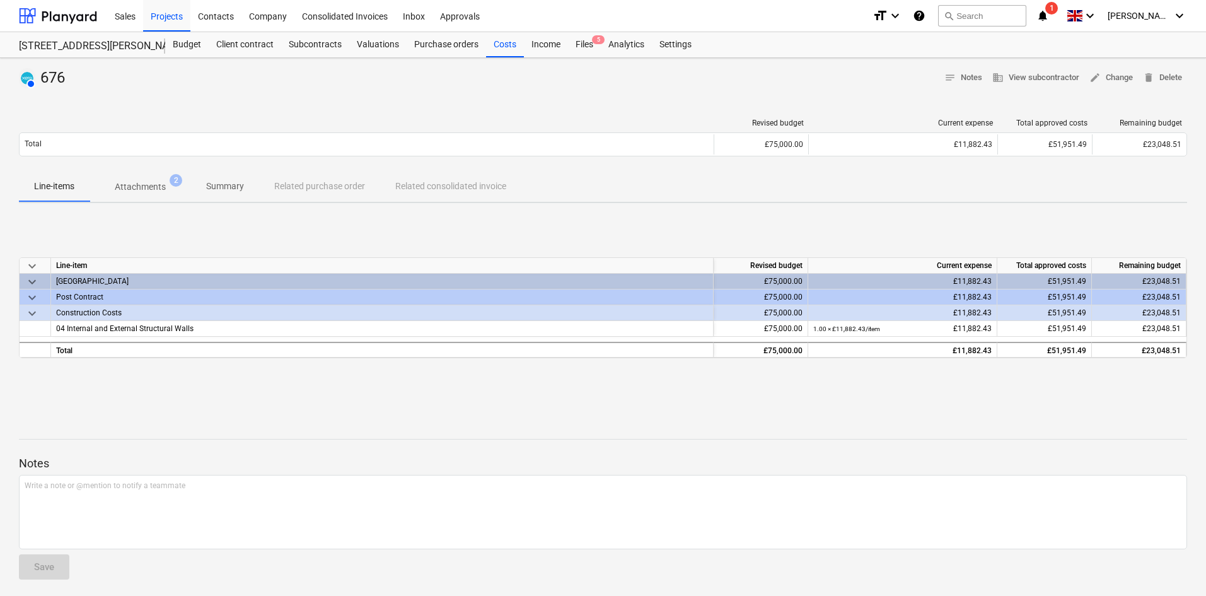
click at [153, 180] on p "Attachments" at bounding box center [140, 186] width 51 height 13
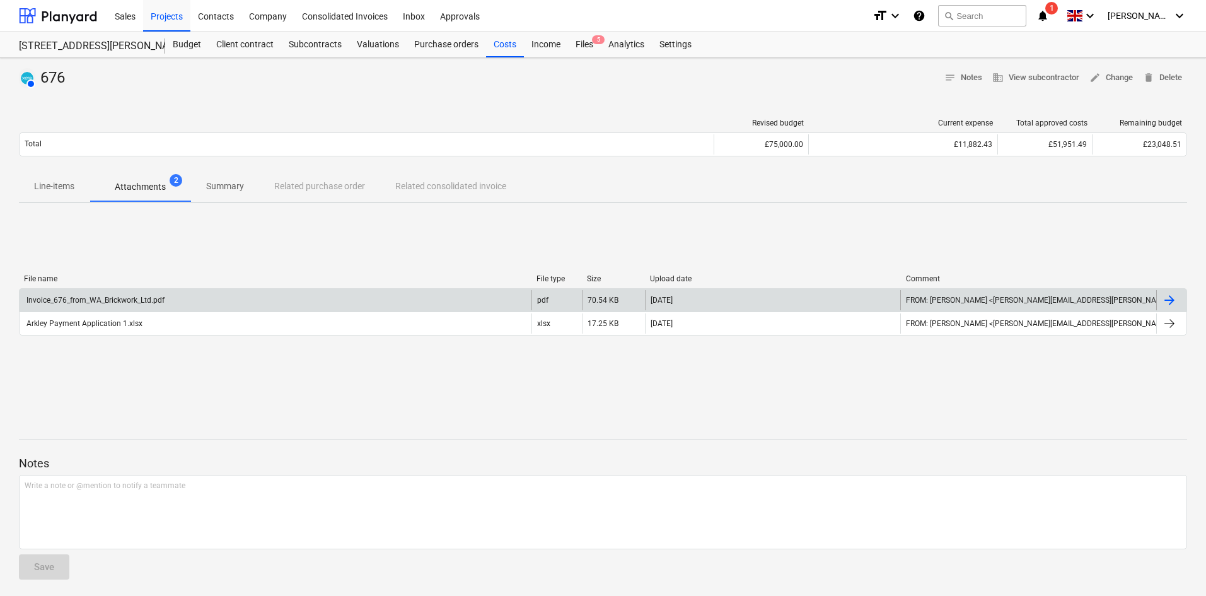
click at [243, 301] on div "Invoice_676_from_WA_Brickwork_Ltd.pdf" at bounding box center [276, 300] width 512 height 20
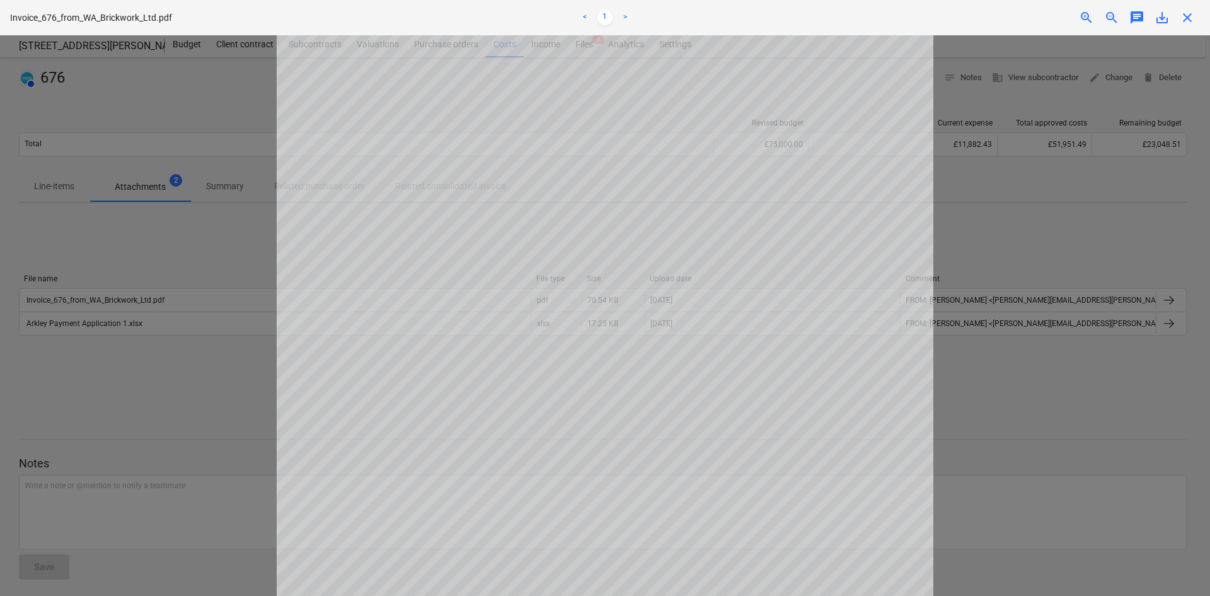
click at [990, 309] on div at bounding box center [605, 315] width 1210 height 560
click at [1037, 138] on div at bounding box center [605, 315] width 1210 height 560
click at [88, 173] on div at bounding box center [605, 315] width 1210 height 560
